Goal: Task Accomplishment & Management: Manage account settings

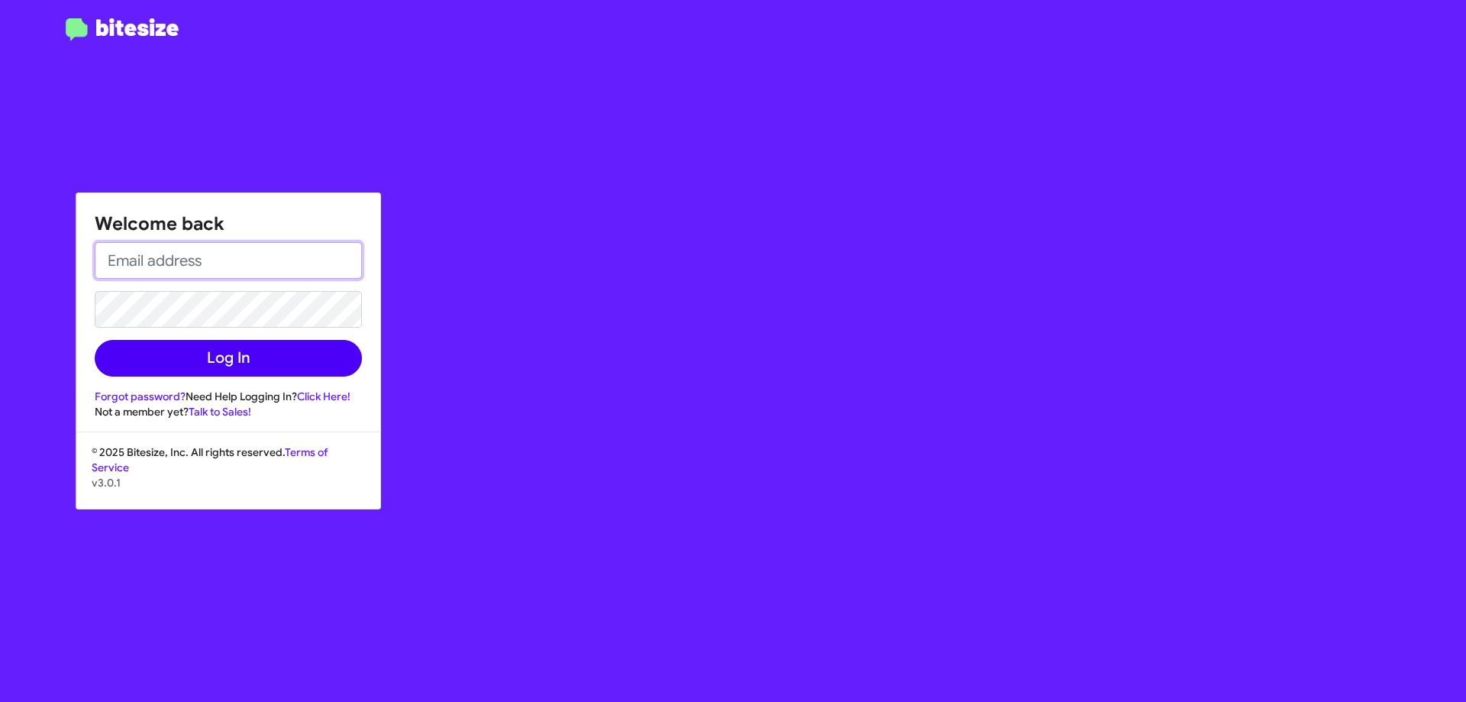
type input "cgurney@ourismancars.com"
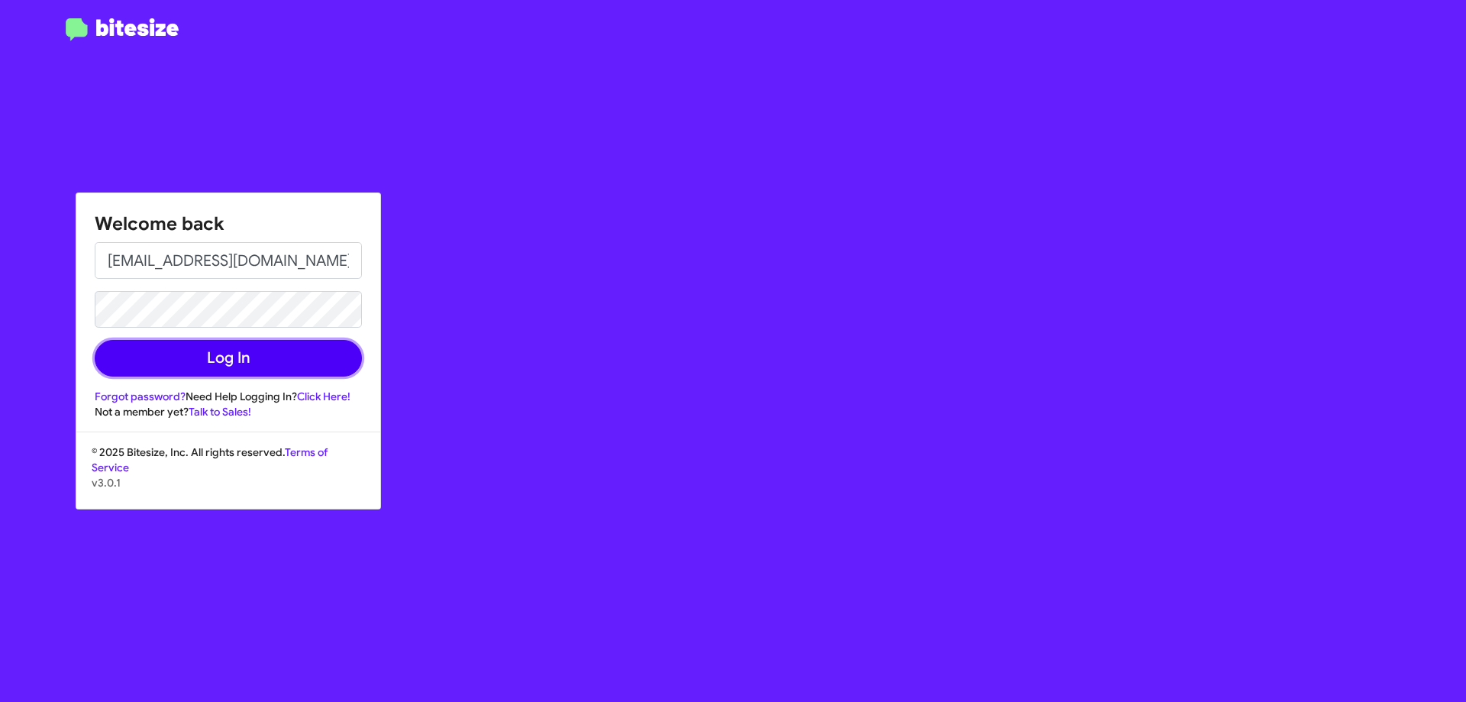
drag, startPoint x: 276, startPoint y: 349, endPoint x: 265, endPoint y: 364, distance: 18.5
click at [276, 350] on button "Log In" at bounding box center [228, 358] width 267 height 37
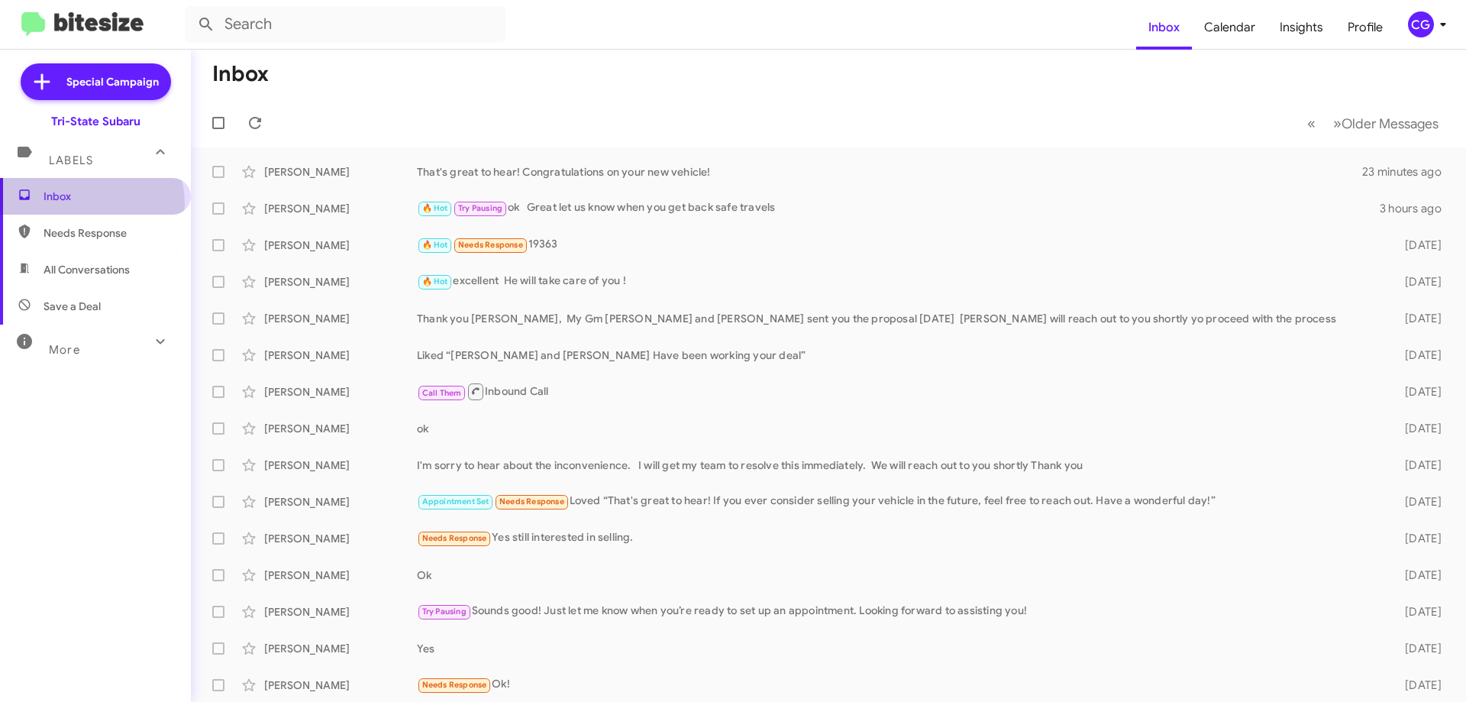
click at [91, 203] on span "Inbox" at bounding box center [109, 196] width 130 height 15
